Goal: Transaction & Acquisition: Purchase product/service

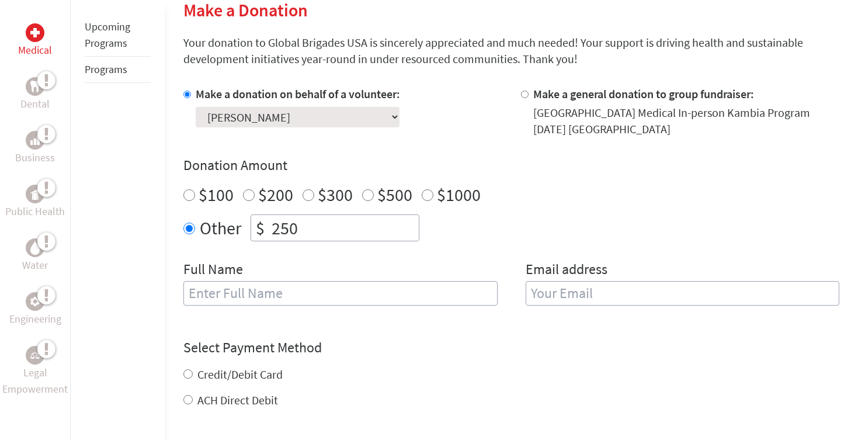
scroll to position [305, 0]
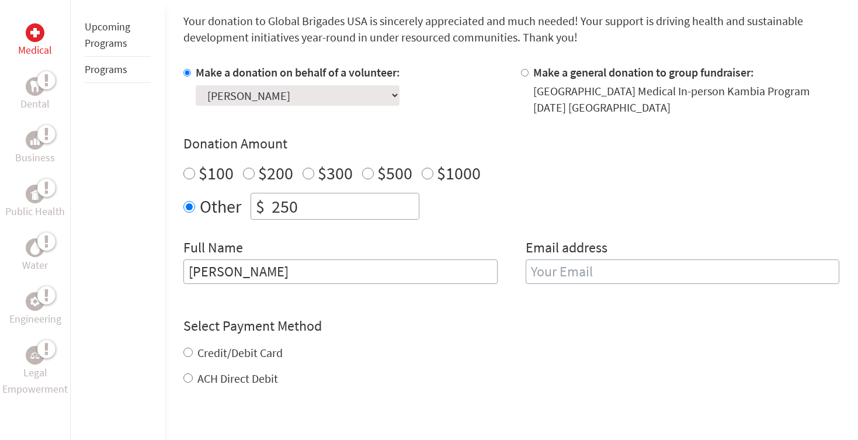
type input "[PERSON_NAME]"
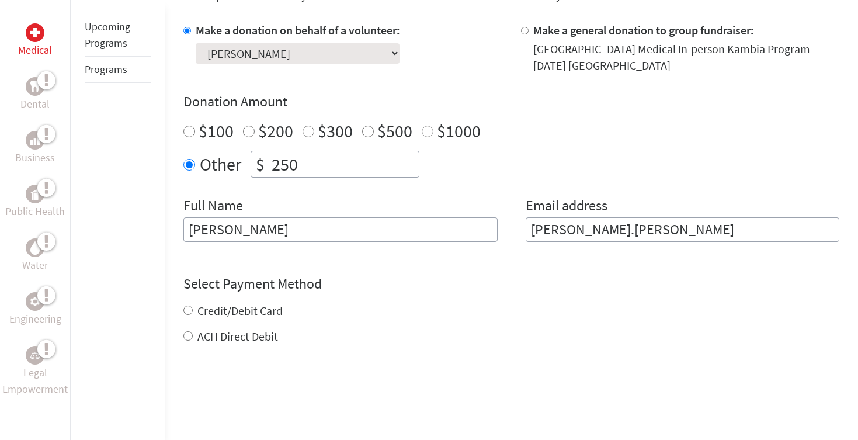
scroll to position [359, 0]
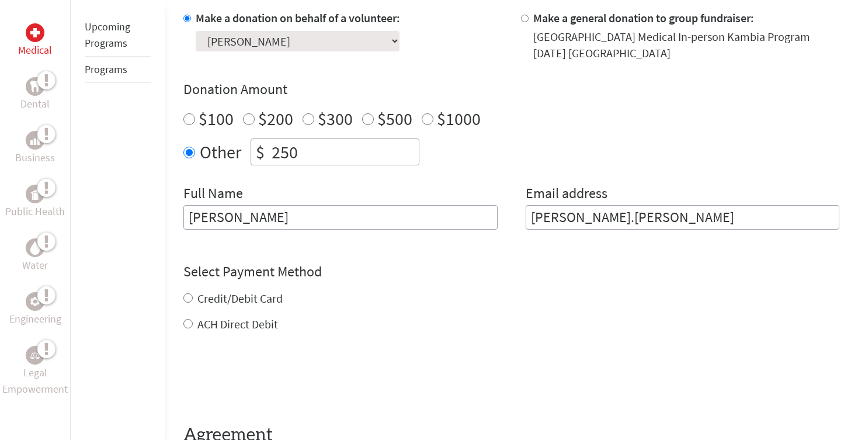
type input "[PERSON_NAME].[PERSON_NAME]"
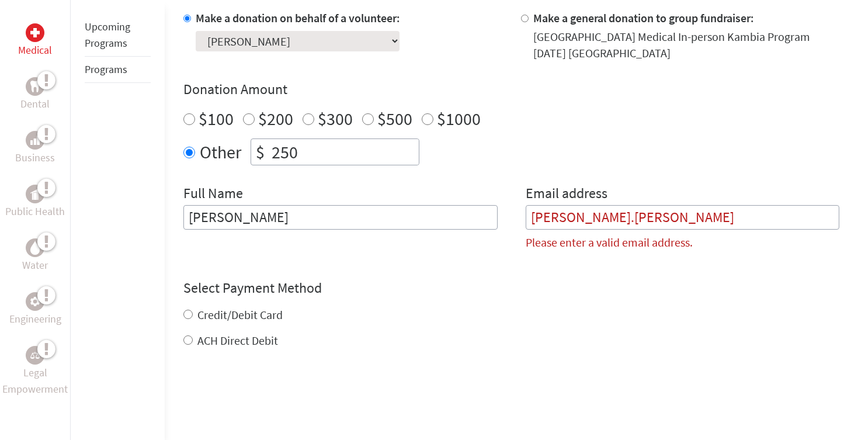
click at [189, 302] on div "Select Payment Method NOTE: American Express is not accepted. Please proceed no…" at bounding box center [511, 314] width 656 height 70
click at [189, 317] on input "Credit/Debit Card" at bounding box center [187, 314] width 9 height 9
radio input "true"
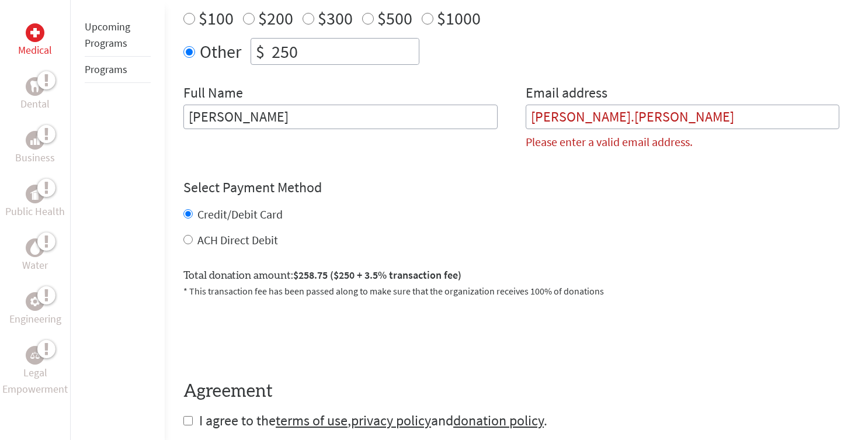
scroll to position [516, 0]
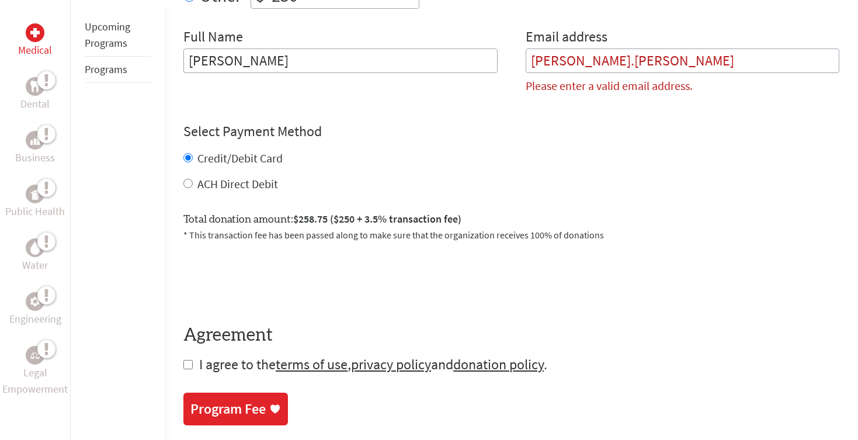
click at [187, 363] on input "checkbox" at bounding box center [187, 364] width 9 height 9
checkbox input "true"
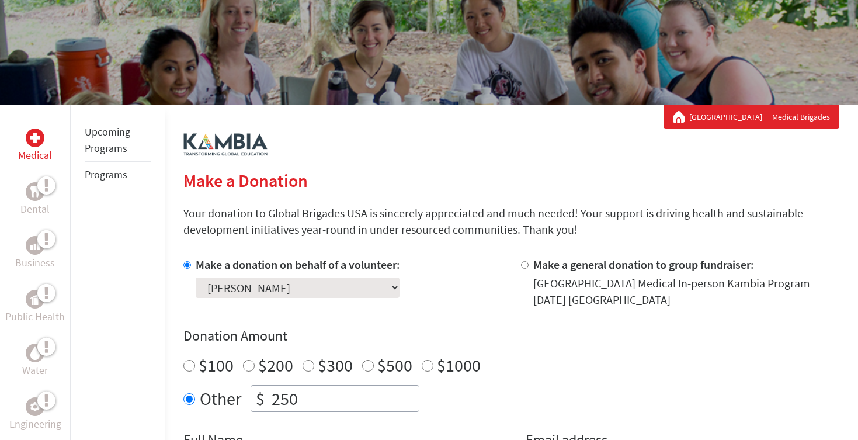
scroll to position [125, 0]
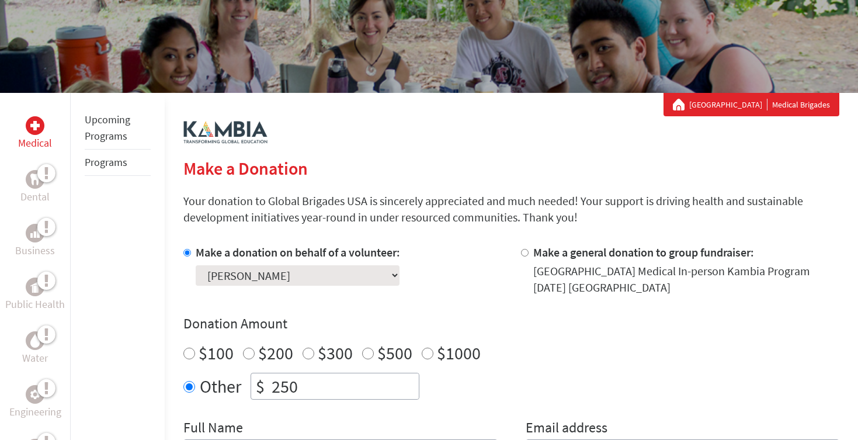
click at [471, 270] on div "Make a donation on behalf of a volunteer: Select a volunteer... [PERSON_NAME] […" at bounding box center [342, 269] width 318 height 51
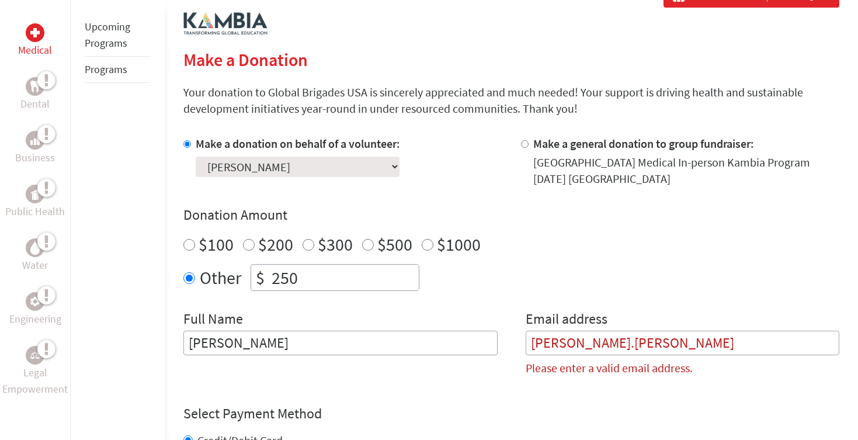
scroll to position [241, 0]
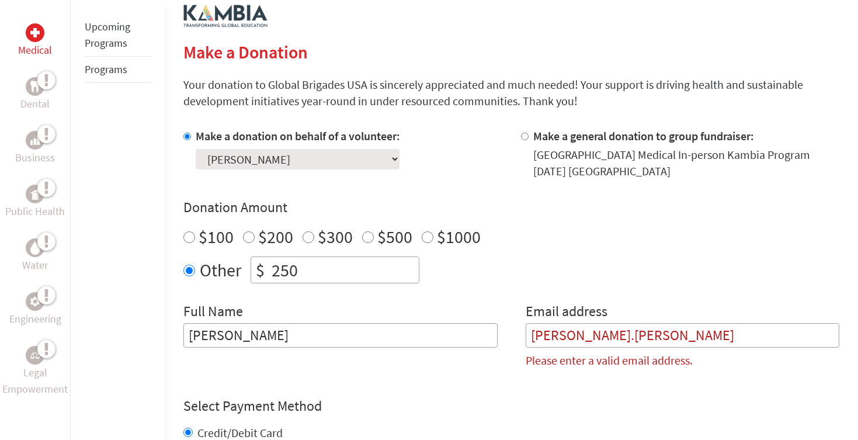
click at [666, 342] on input "[PERSON_NAME].[PERSON_NAME]" at bounding box center [683, 335] width 314 height 25
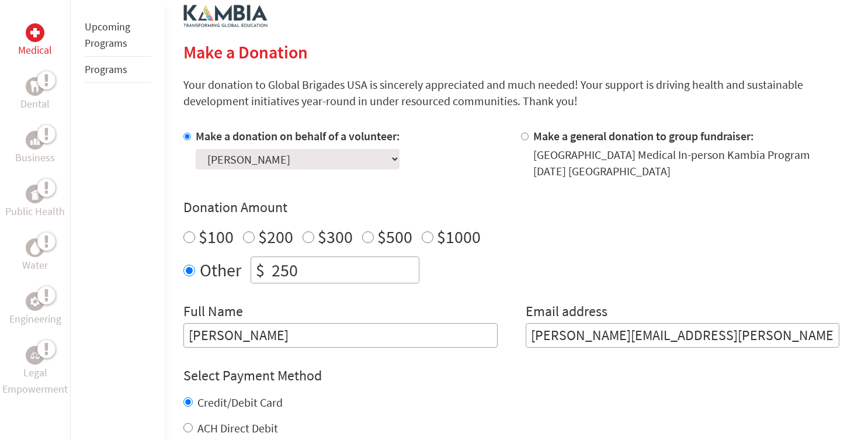
type input "[PERSON_NAME][EMAIL_ADDRESS][PERSON_NAME][DOMAIN_NAME]"
click at [659, 253] on div "Donation Amount $100 $200 $300 $500 $1000 Other $ 250" at bounding box center [511, 240] width 656 height 85
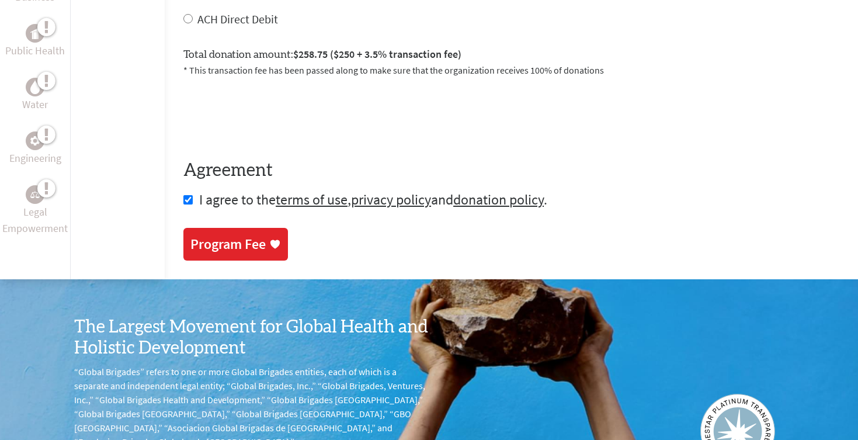
scroll to position [671, 0]
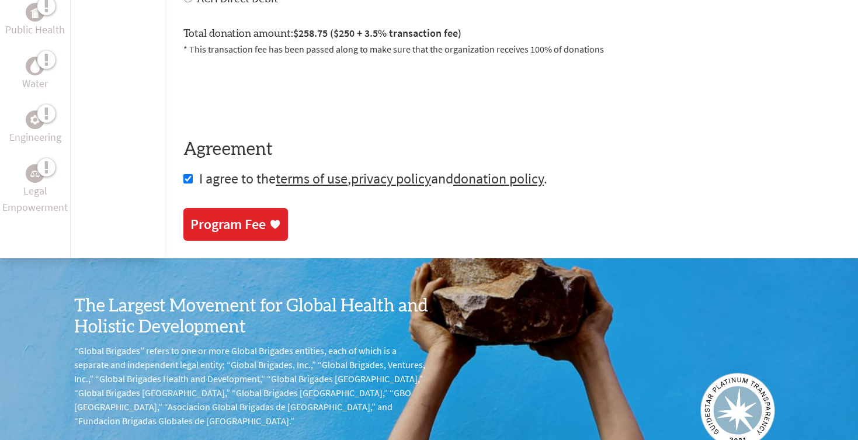
click at [252, 227] on div "Program Fee" at bounding box center [227, 224] width 75 height 19
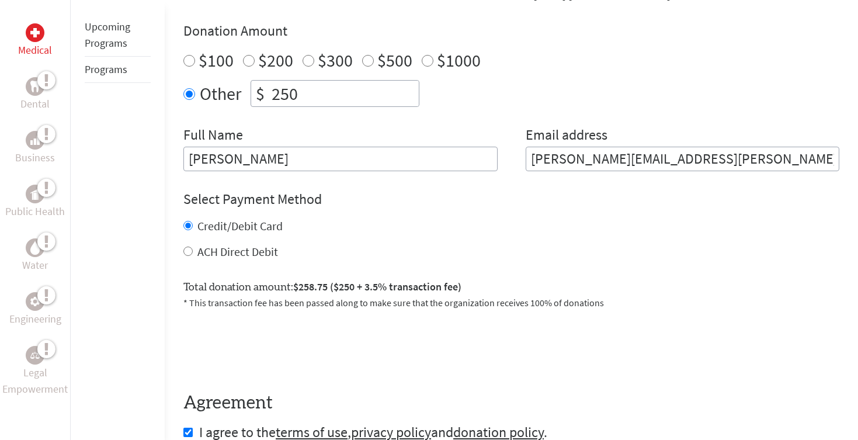
scroll to position [480, 0]
